Goal: Check status: Verify the current state of an ongoing process or item

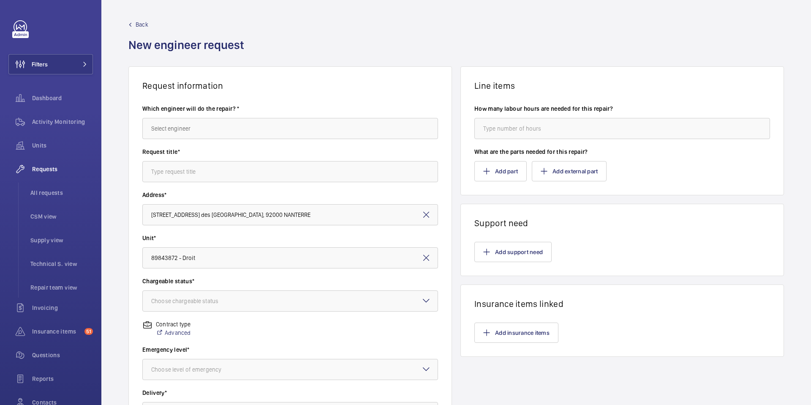
scroll to position [18, 0]
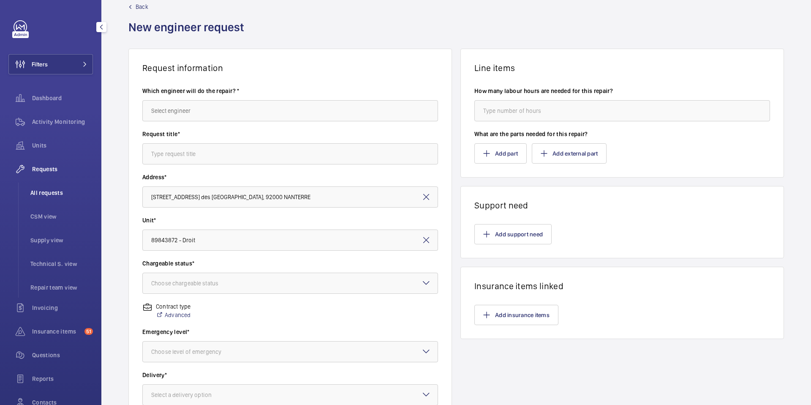
click at [52, 195] on span "All requests" at bounding box center [61, 193] width 63 height 8
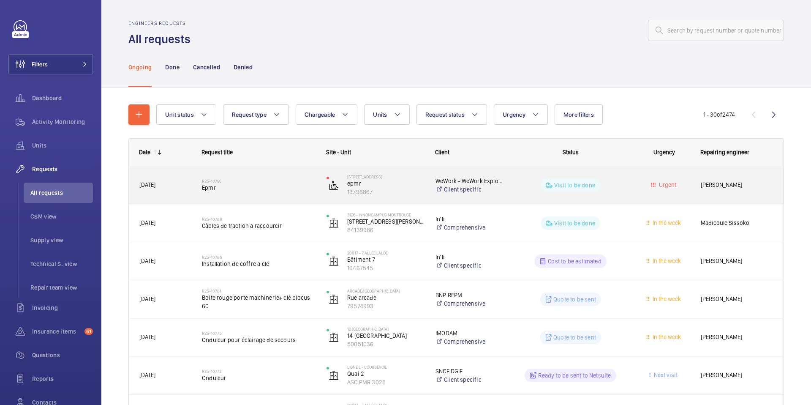
click at [261, 191] on span "Epmr" at bounding box center [259, 187] width 114 height 8
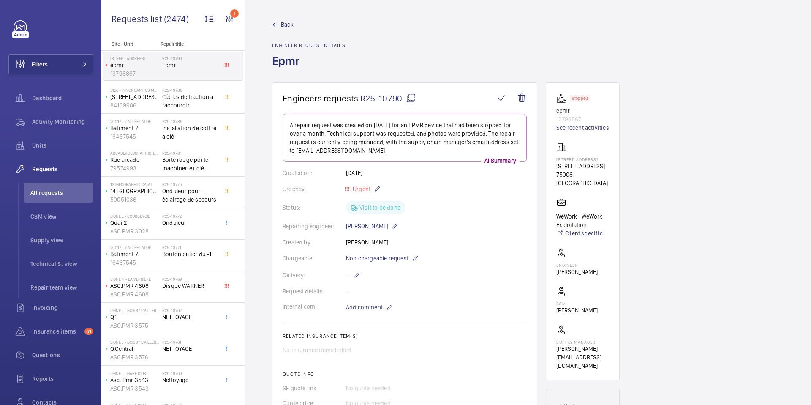
click at [416, 50] on div "Back Engineer request details Epmr" at bounding box center [528, 51] width 512 height 62
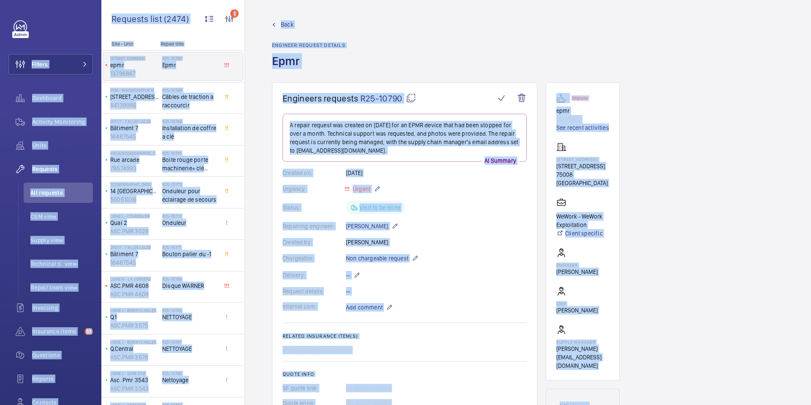
copy body "Loremip Dolorsita Consecte Adipiscing Elits Doeiusmo Tem incididu UTL etdo Magn…"
click at [494, 67] on div "Back Engineer request details Epmr" at bounding box center [528, 51] width 512 height 62
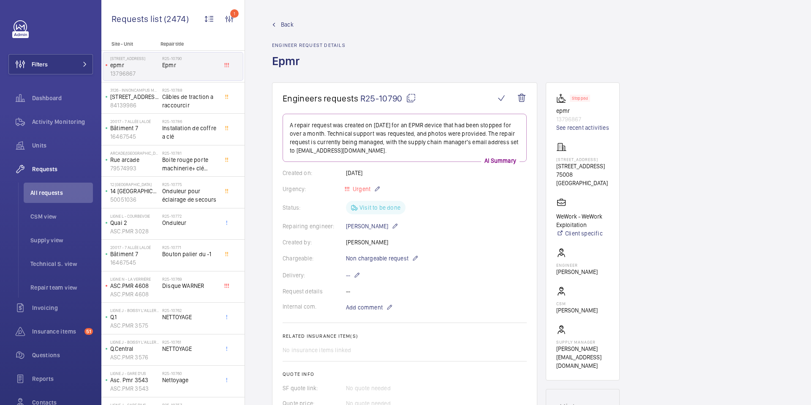
click at [436, 26] on div "Back Engineer request details Epmr" at bounding box center [528, 51] width 512 height 62
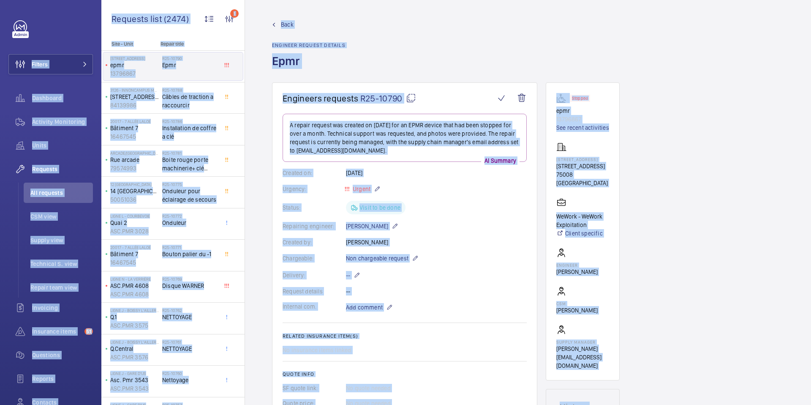
copy body "Loremip Dolorsita Consecte Adipiscing Elits Doeiusmo Tem incididu UTL etdo Magn…"
